Goal: Check status: Check status

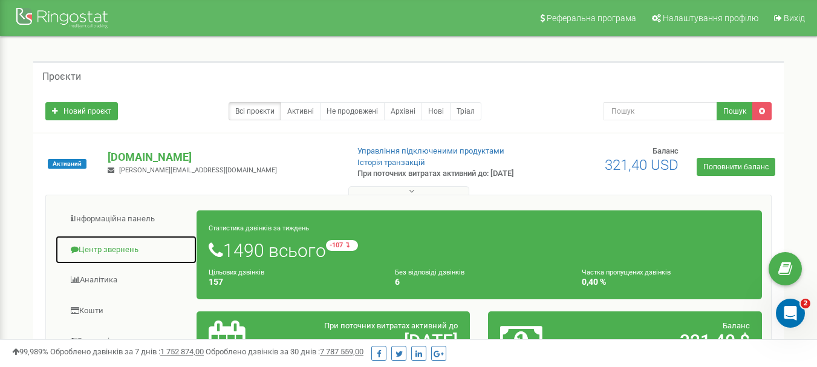
click at [128, 259] on link "Центр звернень" at bounding box center [126, 250] width 142 height 30
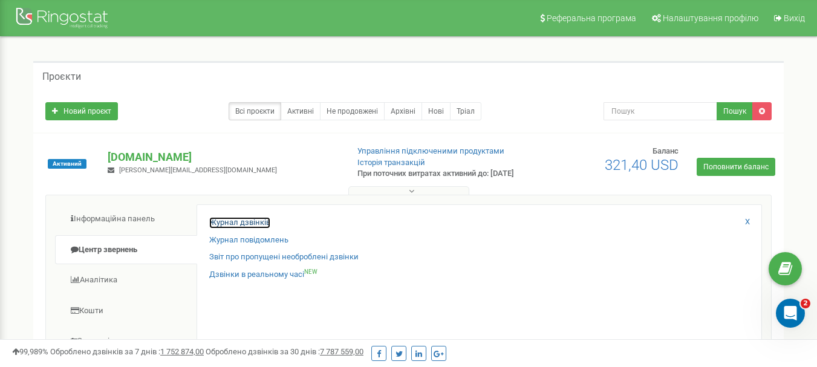
click at [254, 228] on link "Журнал дзвінків" at bounding box center [239, 222] width 61 height 11
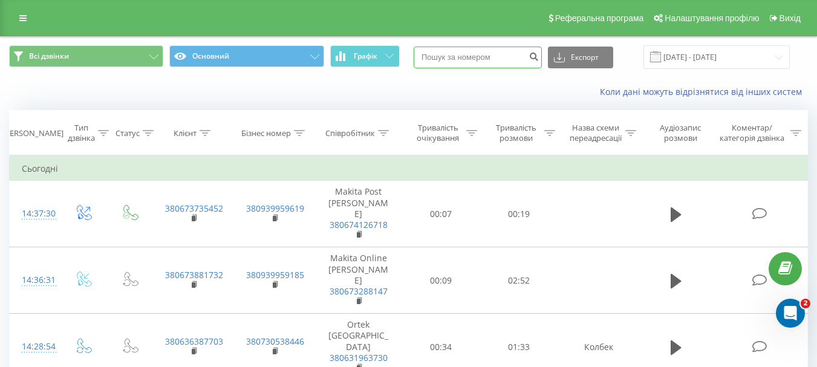
click at [486, 54] on input at bounding box center [477, 58] width 128 height 22
paste input "380673881732"
type input "380673881732"
click at [539, 57] on icon "submit" at bounding box center [533, 54] width 10 height 7
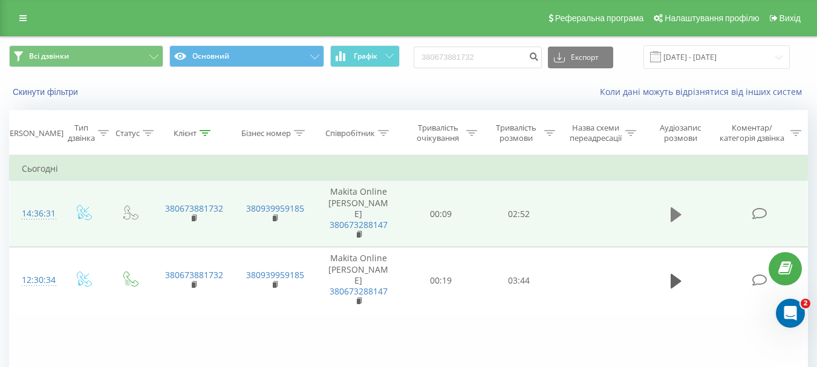
click at [678, 223] on button at bounding box center [676, 214] width 18 height 18
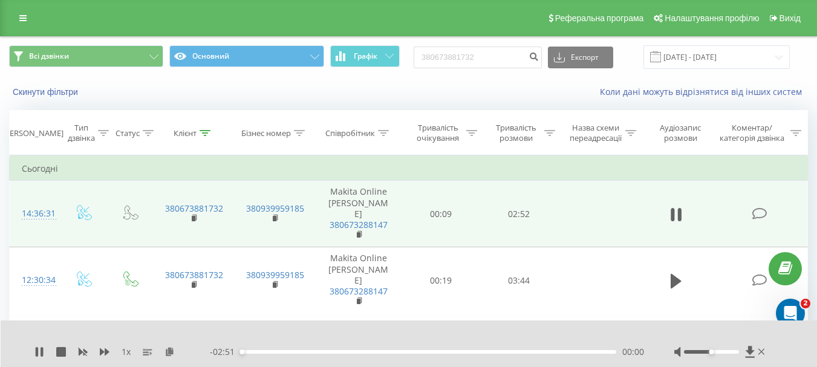
click at [546, 346] on div "- 02:51 00:00 00:00" at bounding box center [427, 352] width 434 height 12
click at [547, 348] on div "- 02:51 00:00 00:00" at bounding box center [427, 352] width 434 height 12
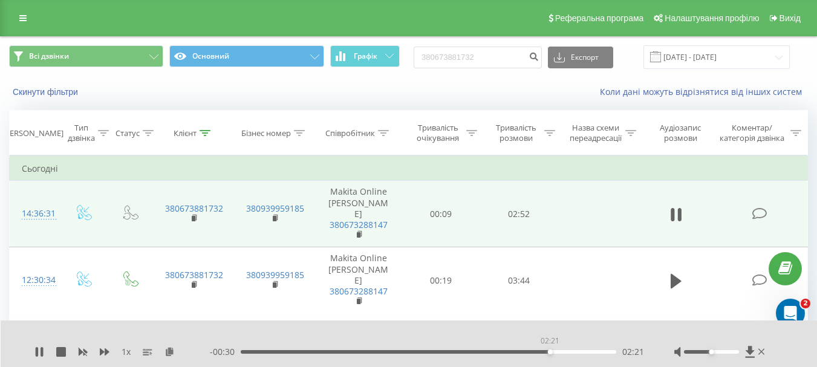
click at [549, 352] on div "02:21" at bounding box center [428, 352] width 375 height 4
drag, startPoint x: 710, startPoint y: 349, endPoint x: 733, endPoint y: 349, distance: 23.0
click at [733, 349] on div at bounding box center [720, 352] width 93 height 12
click at [542, 352] on div "02:18" at bounding box center [428, 352] width 375 height 4
click at [526, 349] on div "- 00:31 02:21 02:21" at bounding box center [427, 352] width 434 height 12
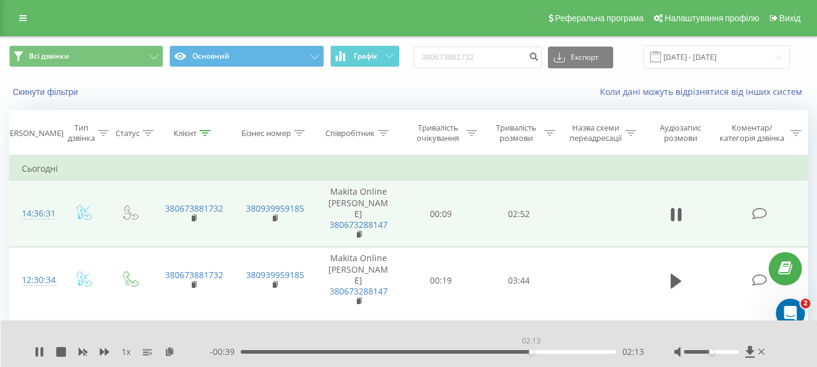
click at [531, 352] on div "02:13" at bounding box center [428, 352] width 375 height 4
click at [42, 350] on icon at bounding box center [41, 352] width 2 height 10
